Goal: Obtain resource: Download file/media

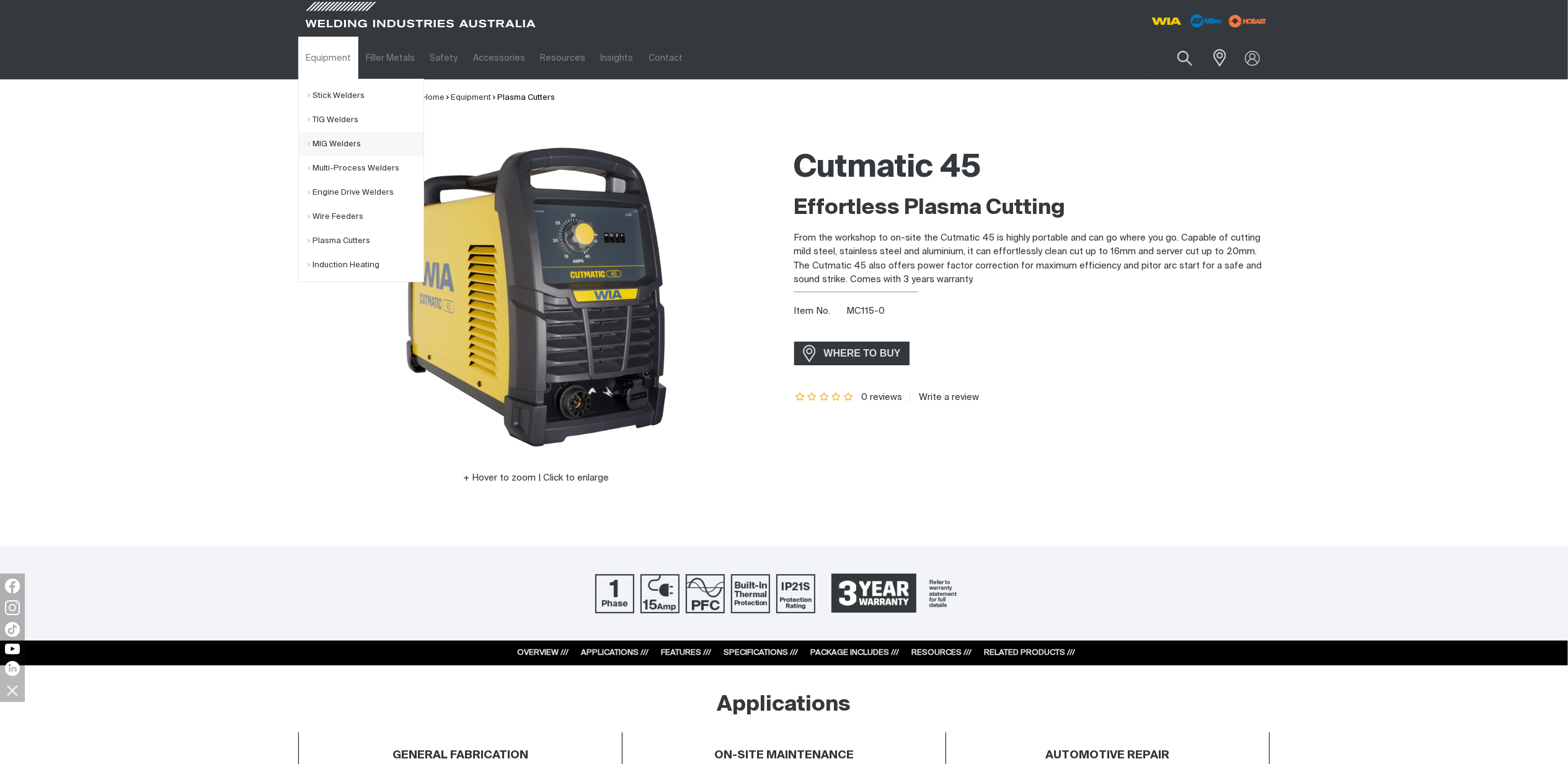
click at [324, 149] on link "MIG Welders" at bounding box center [366, 144] width 115 height 24
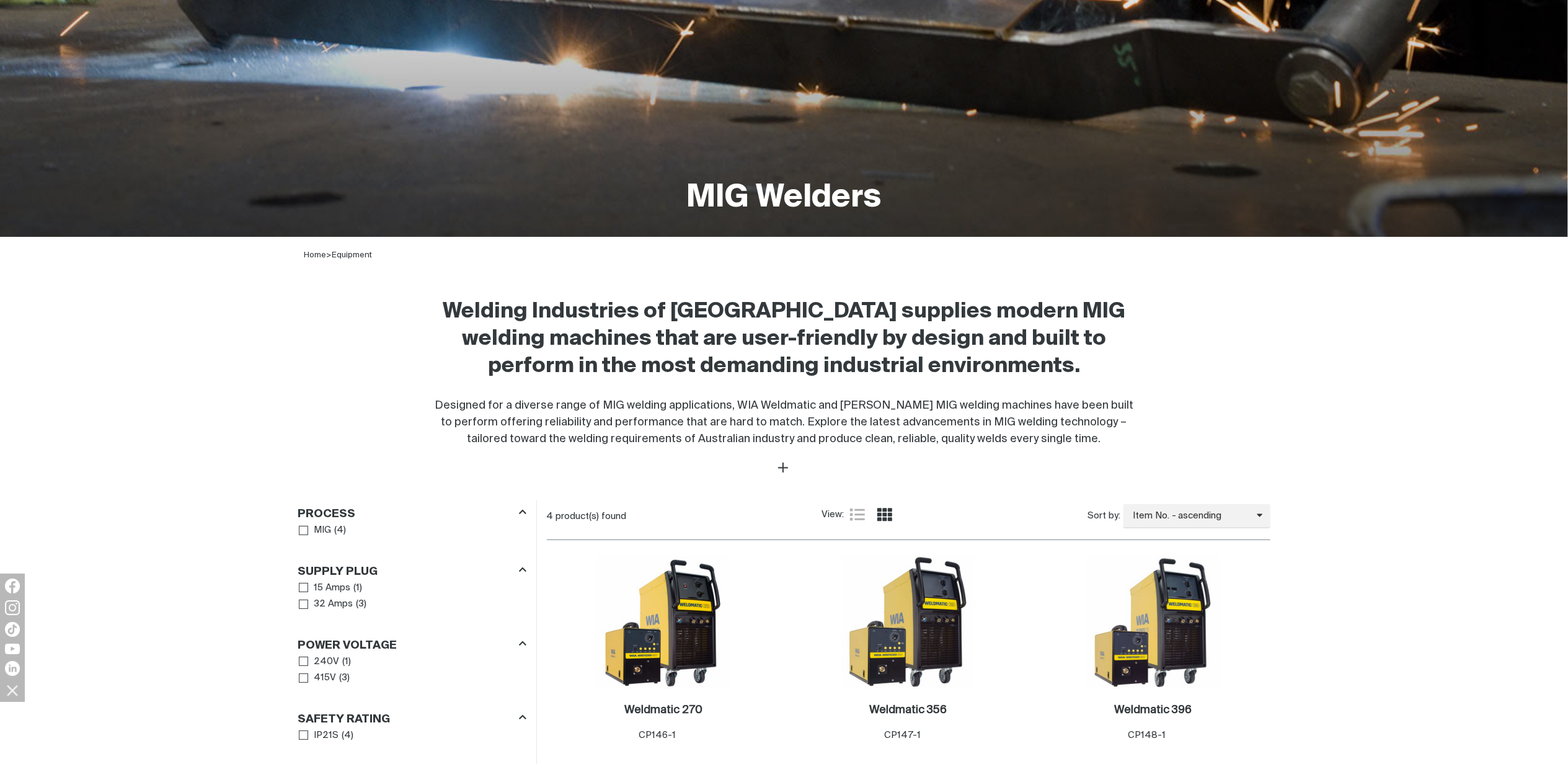
scroll to position [330, 0]
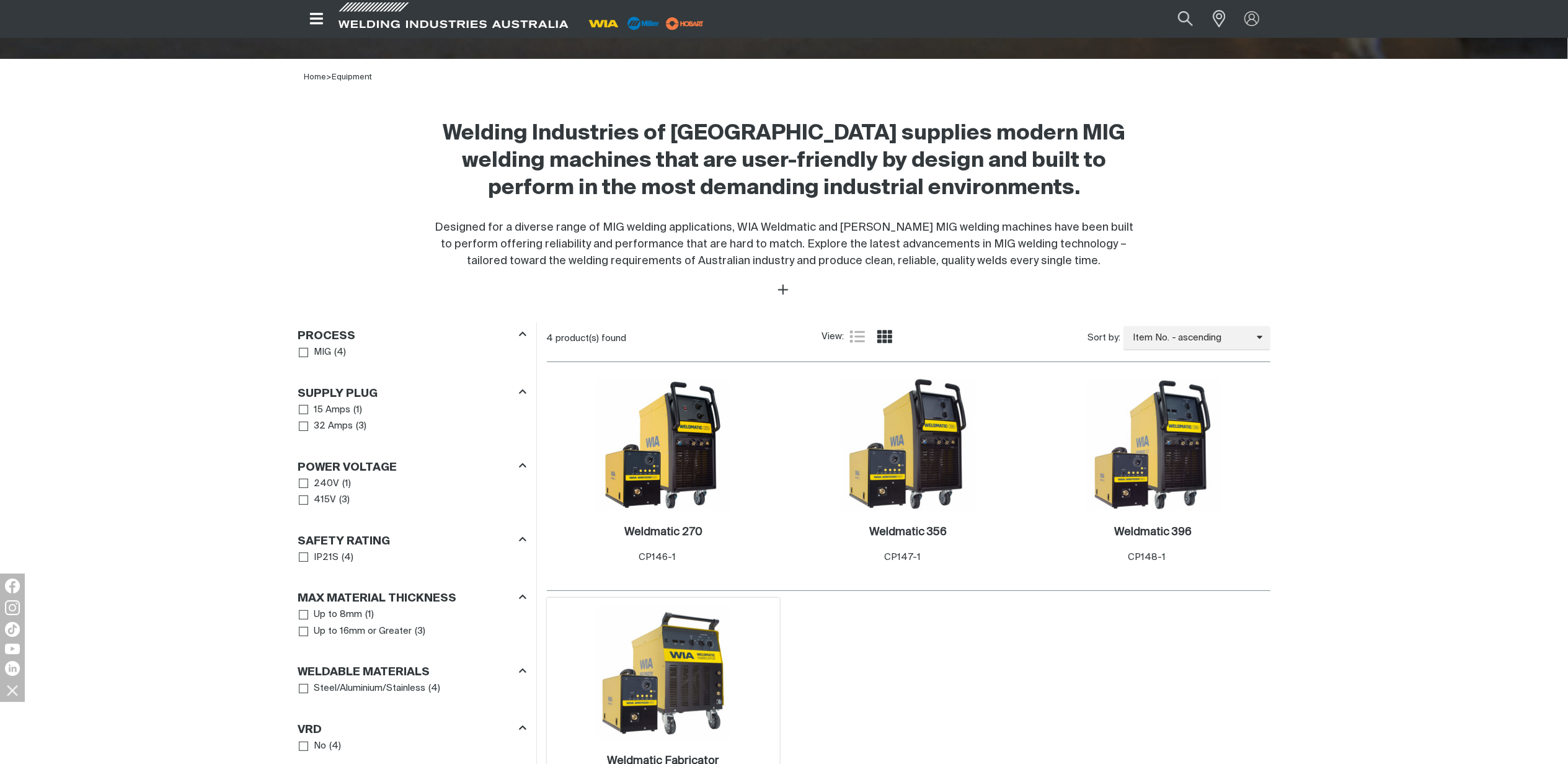
click at [710, 678] on img at bounding box center [663, 673] width 132 height 133
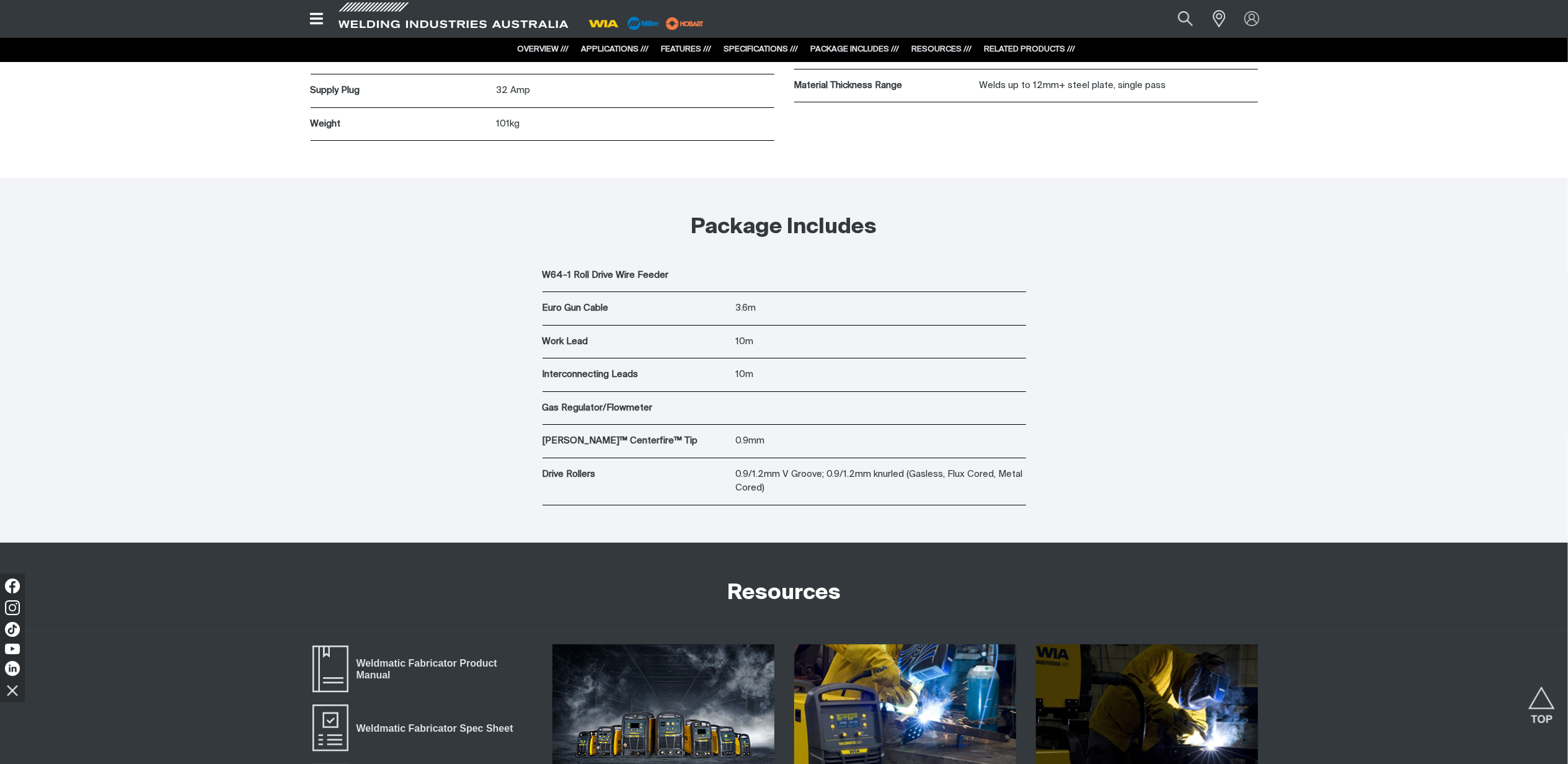
scroll to position [4465, 0]
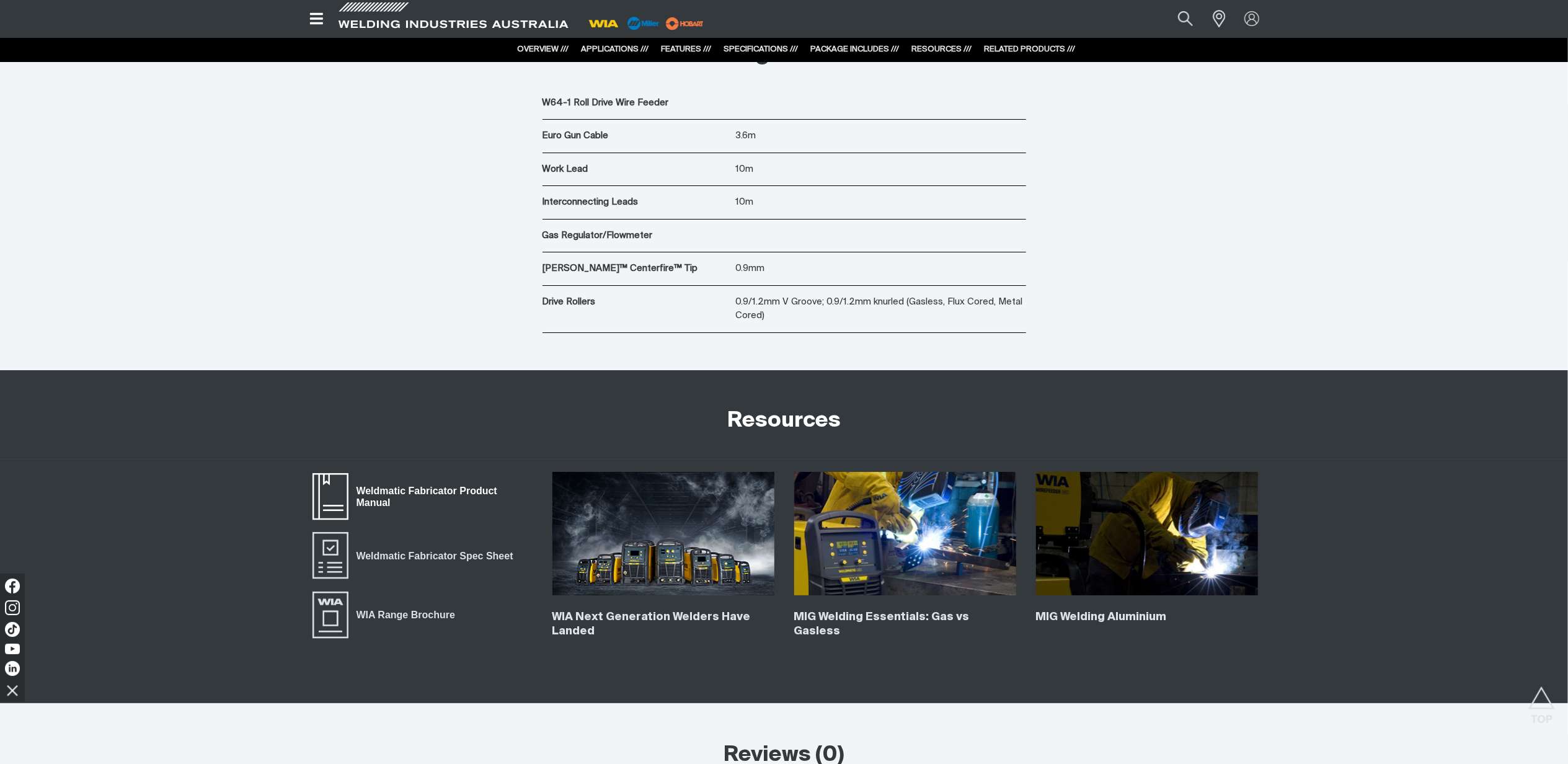
click at [459, 491] on span "Weldmatic Fabricator Product Manual" at bounding box center [440, 497] width 184 height 28
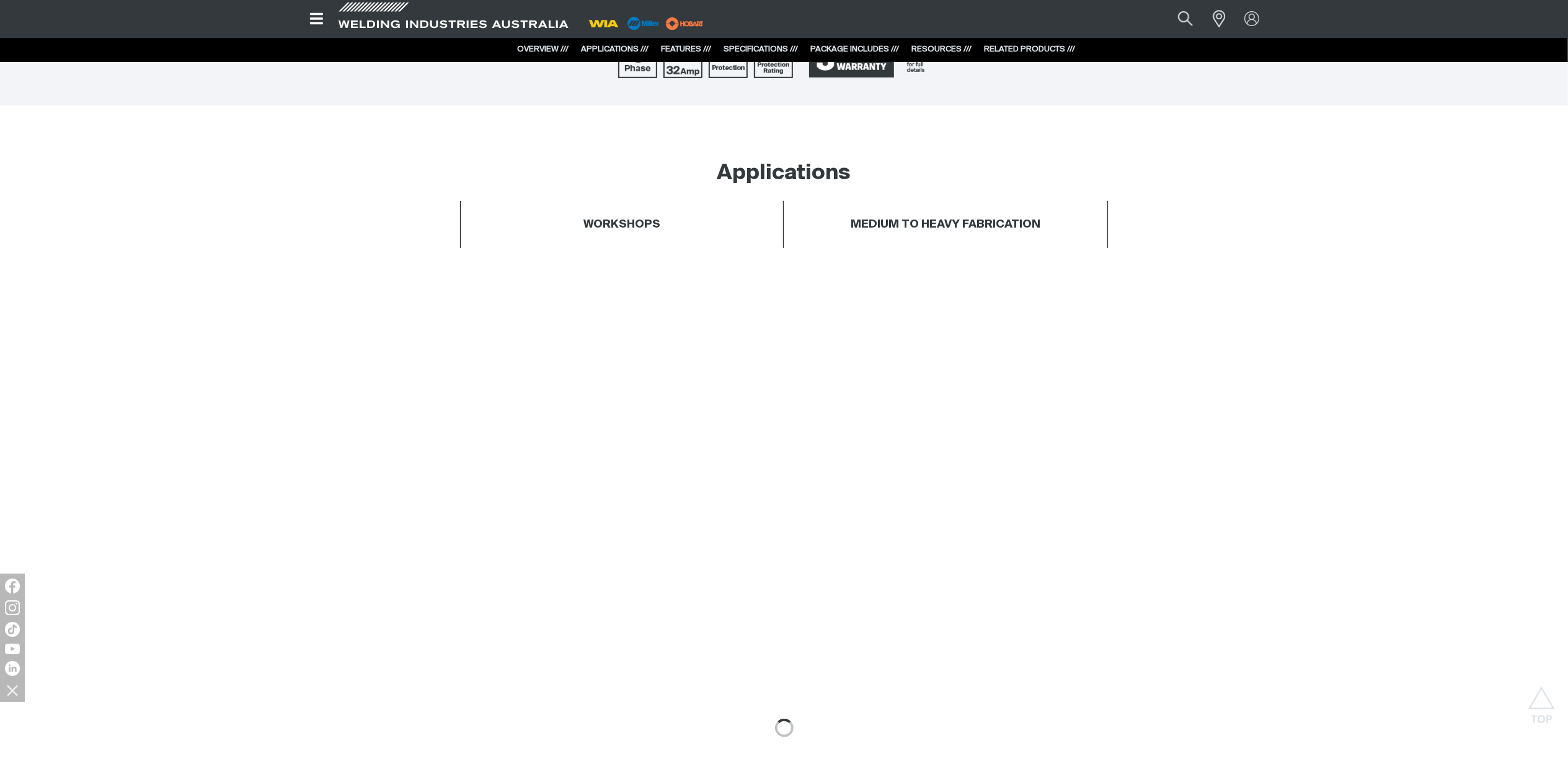
scroll to position [0, 0]
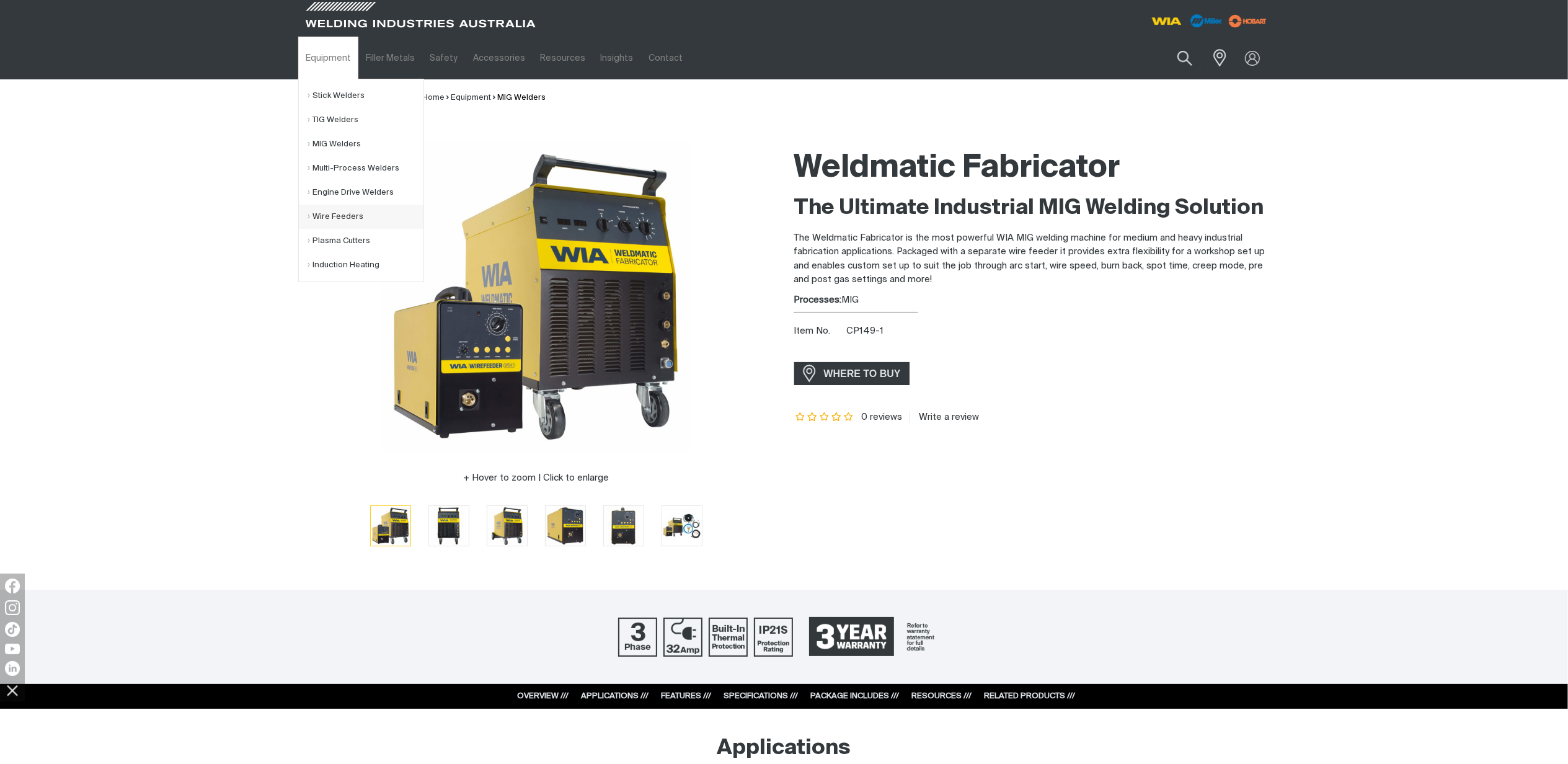
click at [323, 221] on link "Wire Feeders" at bounding box center [366, 217] width 115 height 24
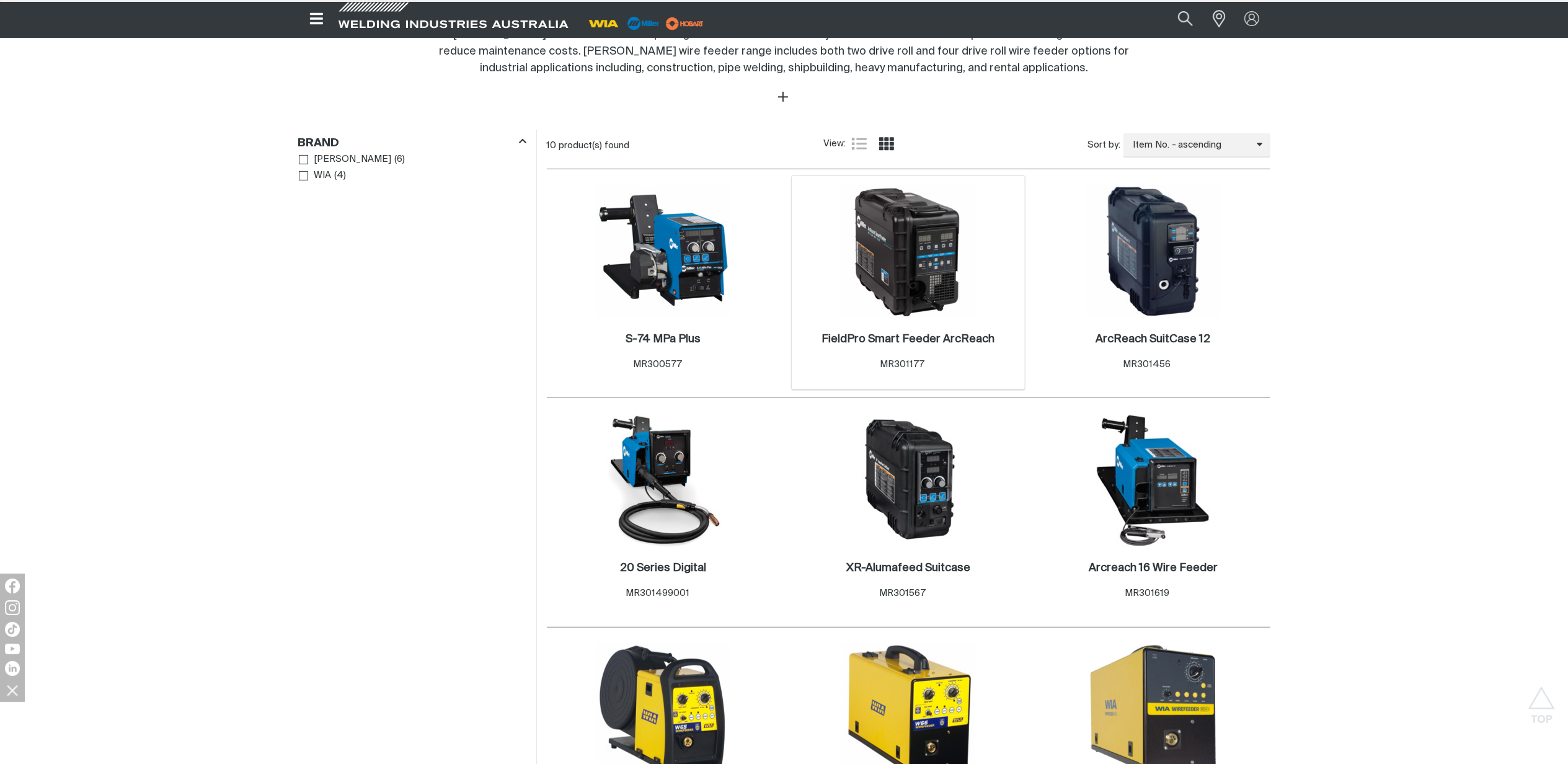
scroll to position [909, 0]
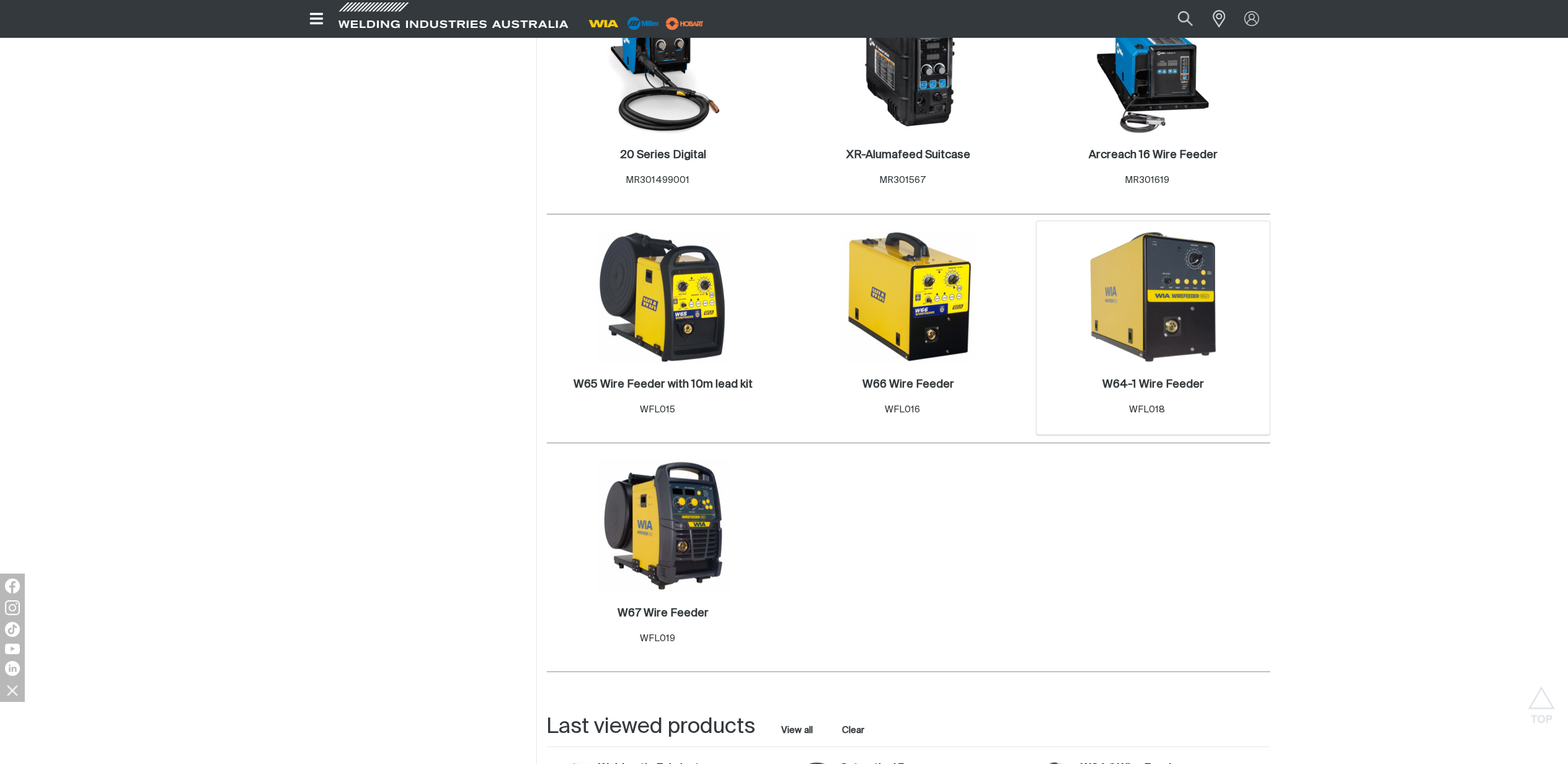
click at [1141, 339] on img at bounding box center [1153, 297] width 132 height 133
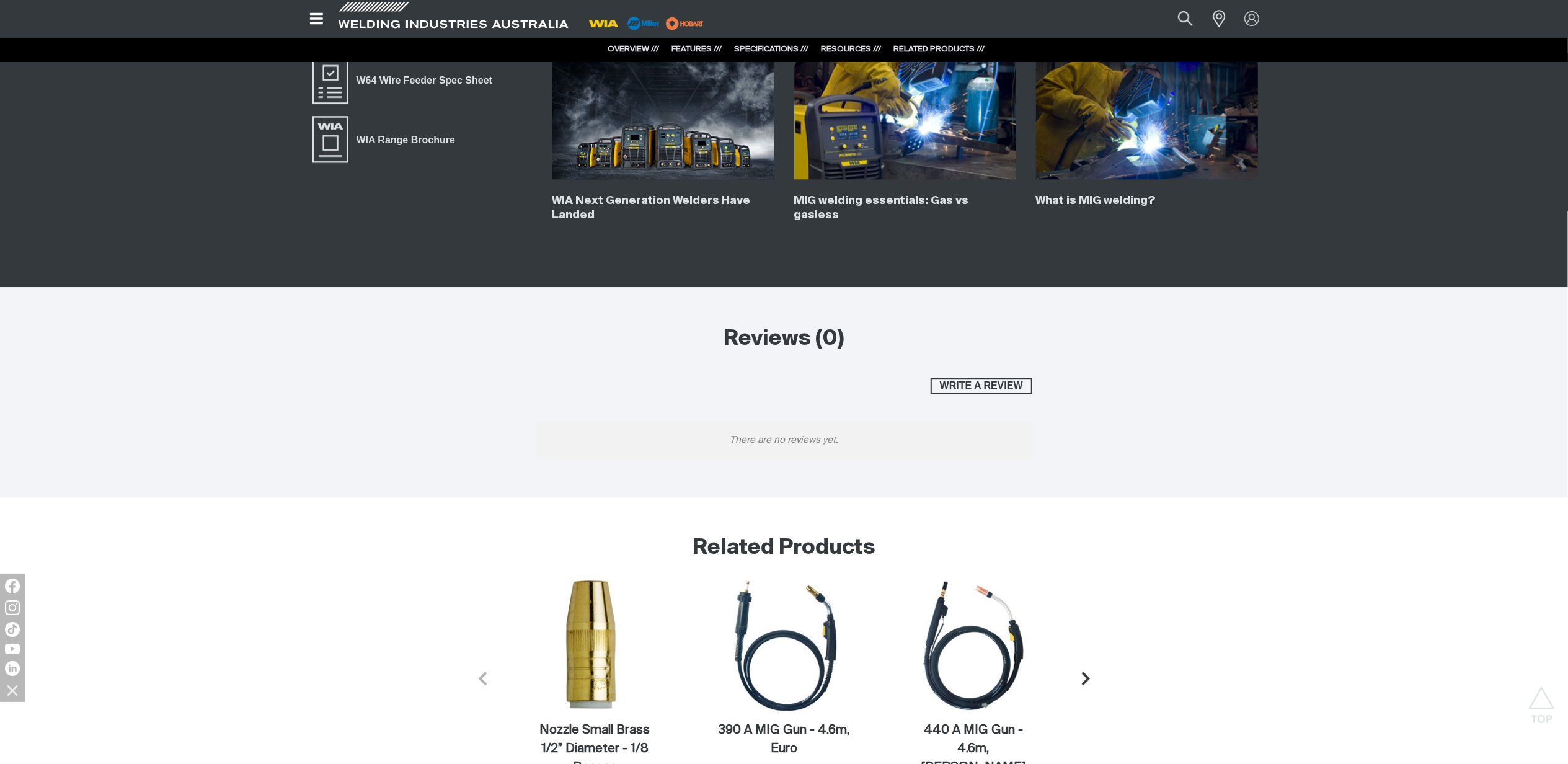
scroll to position [3254, 0]
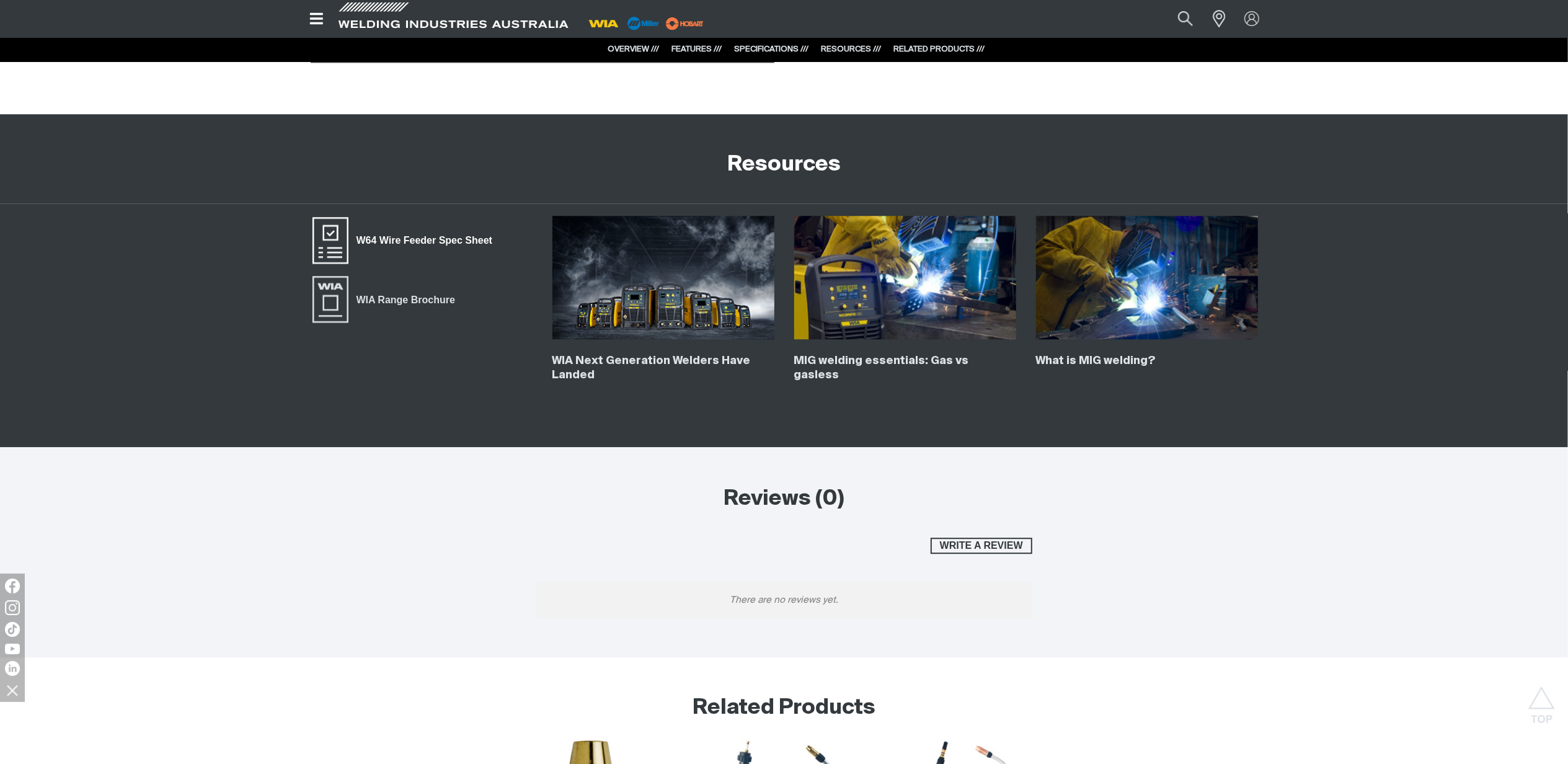
click at [446, 238] on span "W64 Wire Feeder Spec Sheet" at bounding box center [425, 240] width 152 height 16
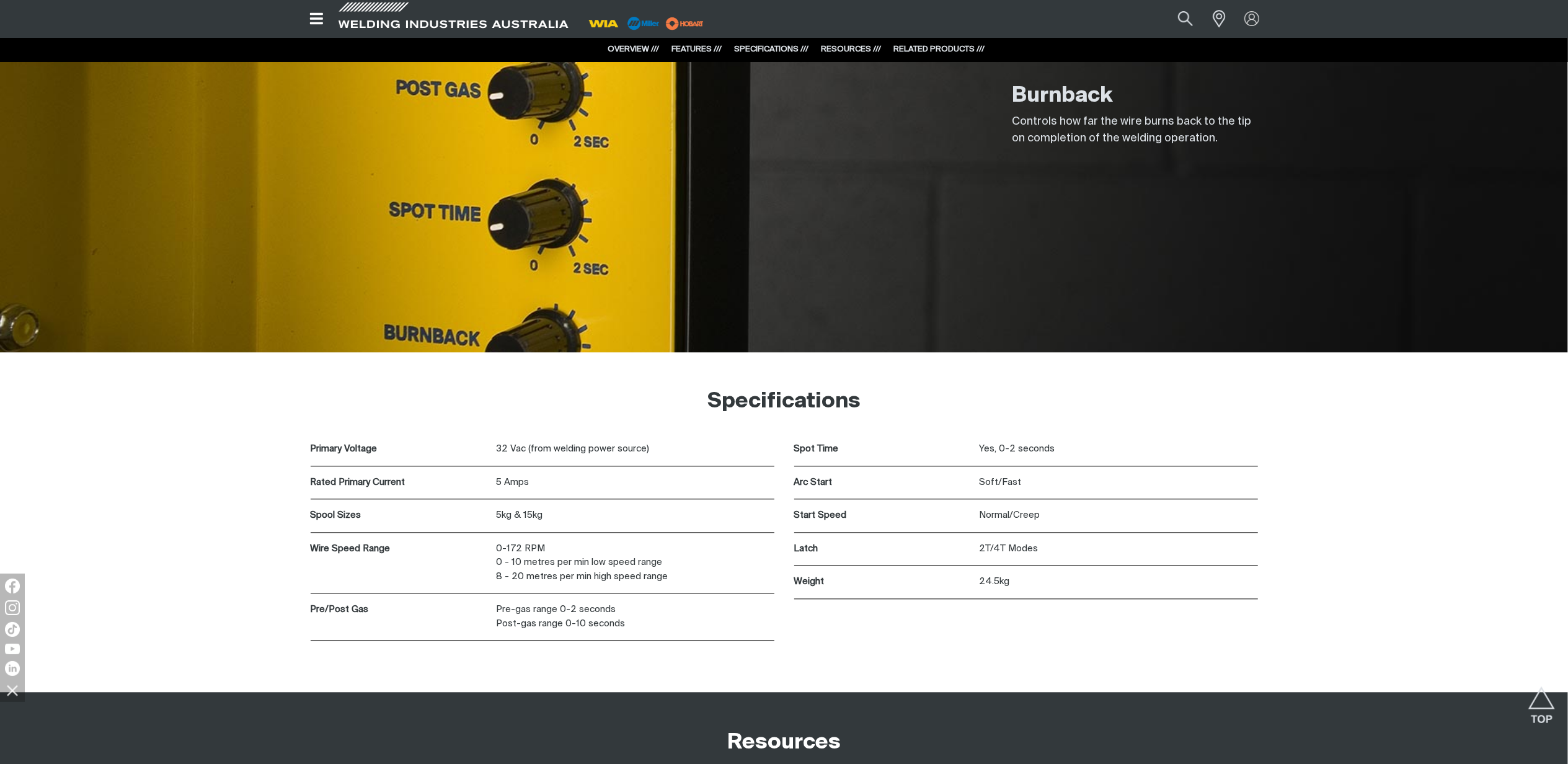
scroll to position [2675, 0]
